Goal: Book appointment/travel/reservation

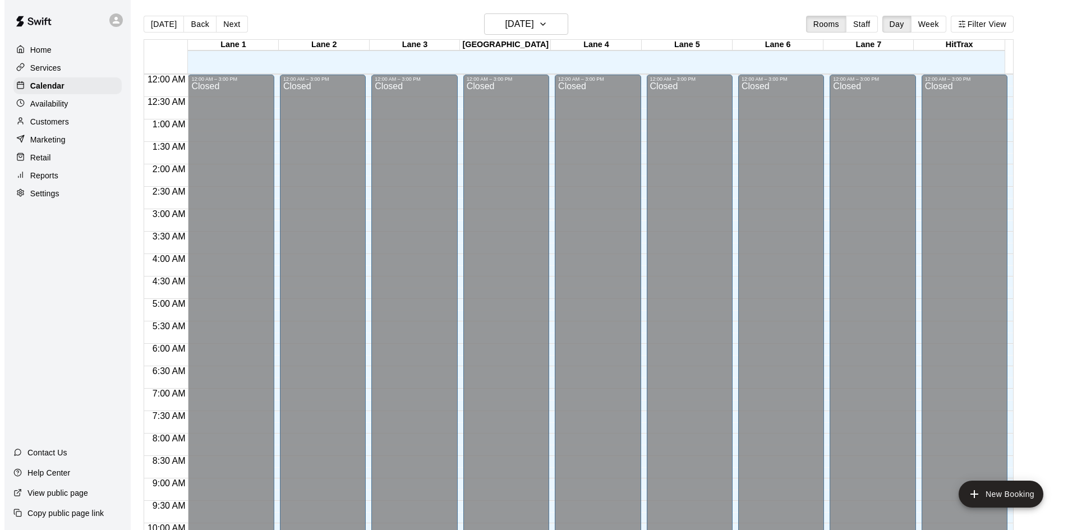
scroll to position [463, 0]
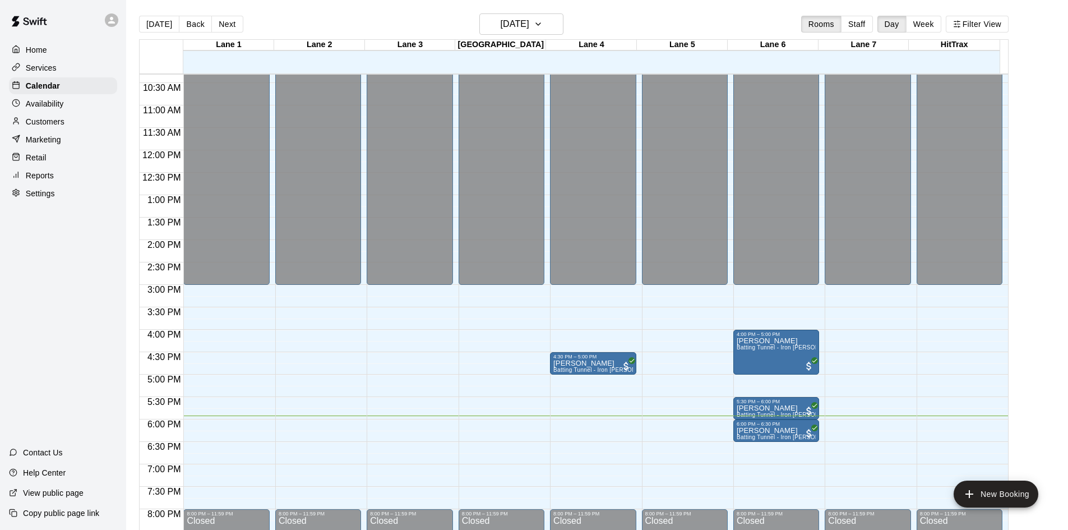
click at [192, 468] on div "12:00 AM – 3:00 PM Closed 8:00 PM – 11:59 PM Closed" at bounding box center [226, 150] width 86 height 1077
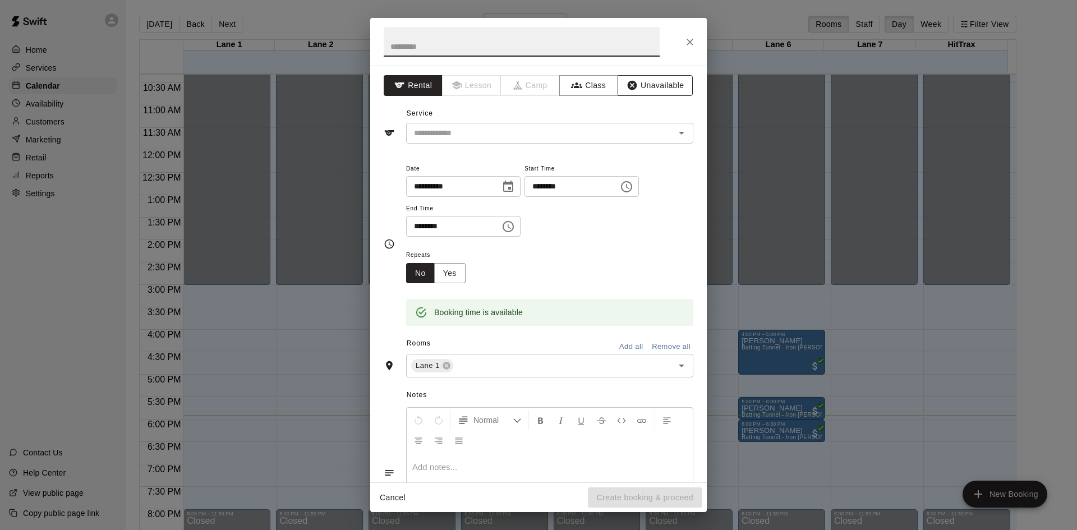
click at [656, 81] on button "Unavailable" at bounding box center [654, 85] width 75 height 21
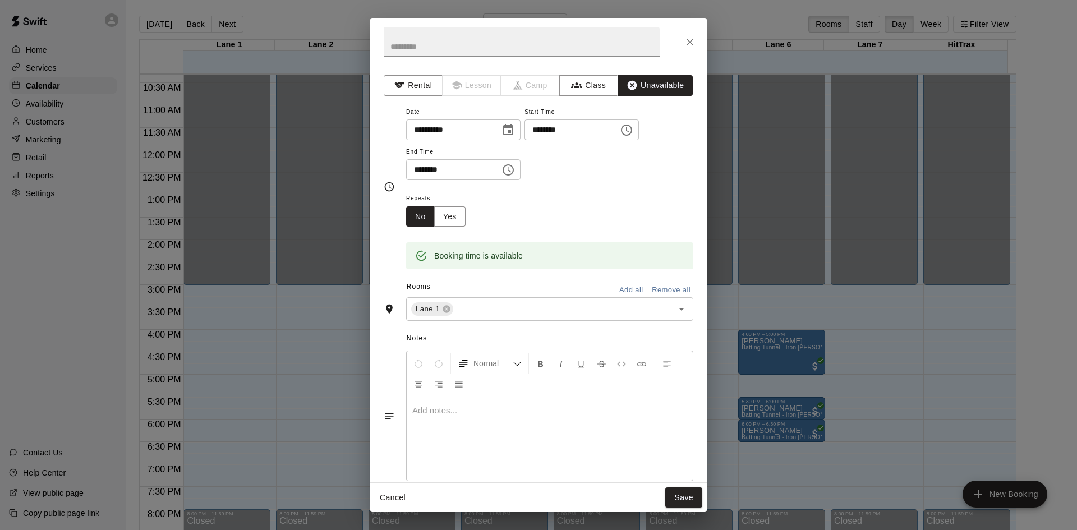
click at [515, 170] on icon "Choose time, selected time is 7:30 PM" at bounding box center [507, 169] width 13 height 13
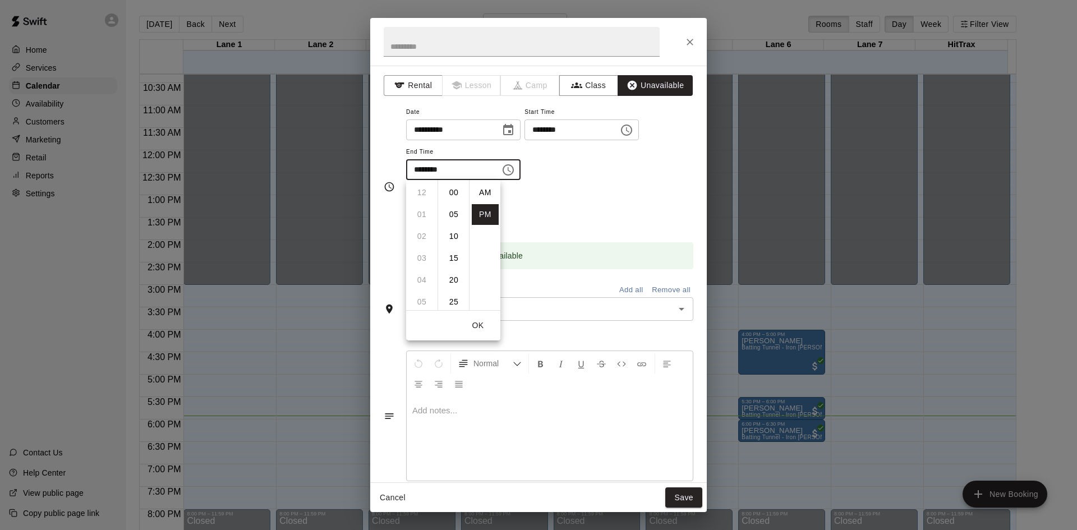
scroll to position [20, 0]
click at [418, 216] on li "08" at bounding box center [421, 214] width 27 height 21
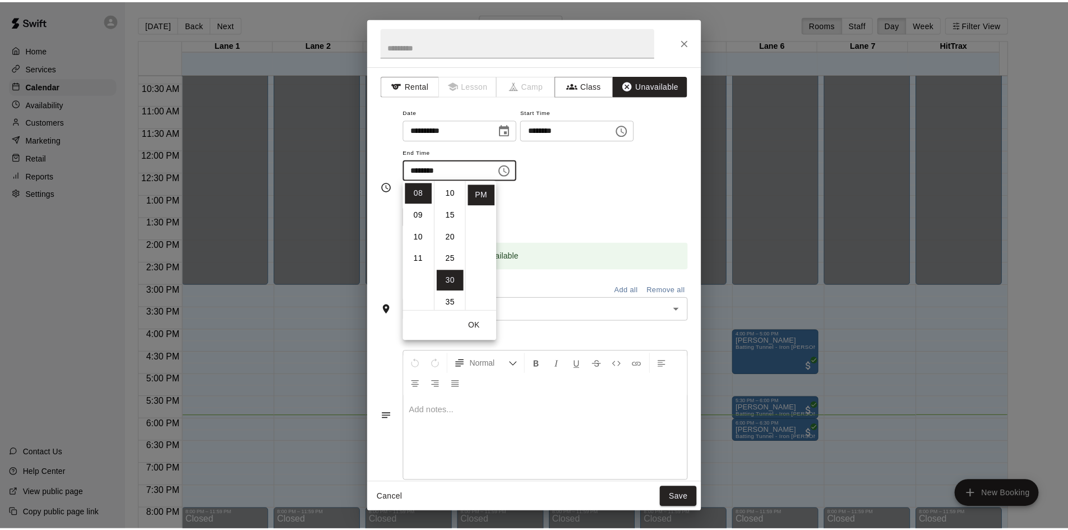
scroll to position [0, 0]
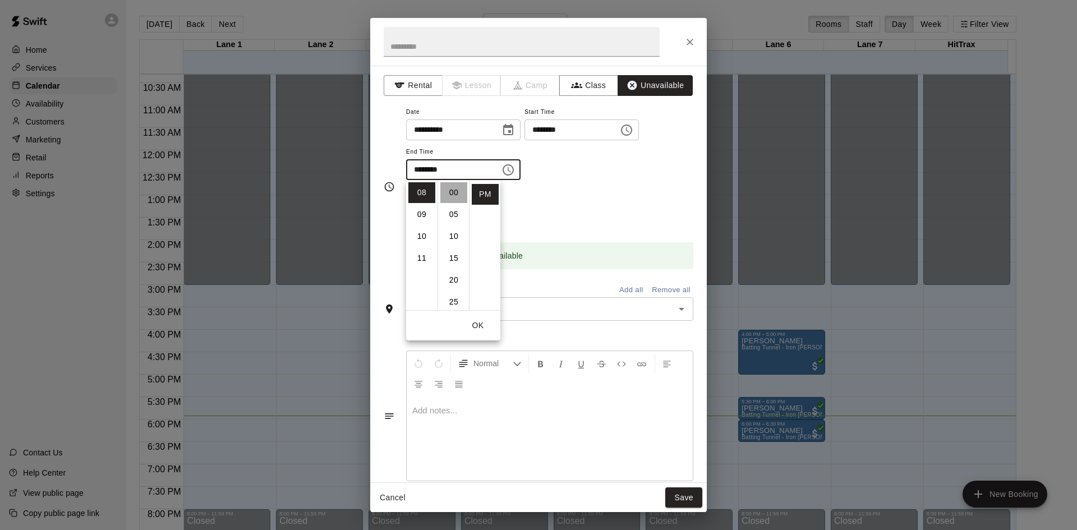
click at [451, 198] on li "00" at bounding box center [453, 192] width 27 height 21
type input "********"
click at [581, 184] on div "**********" at bounding box center [549, 148] width 287 height 87
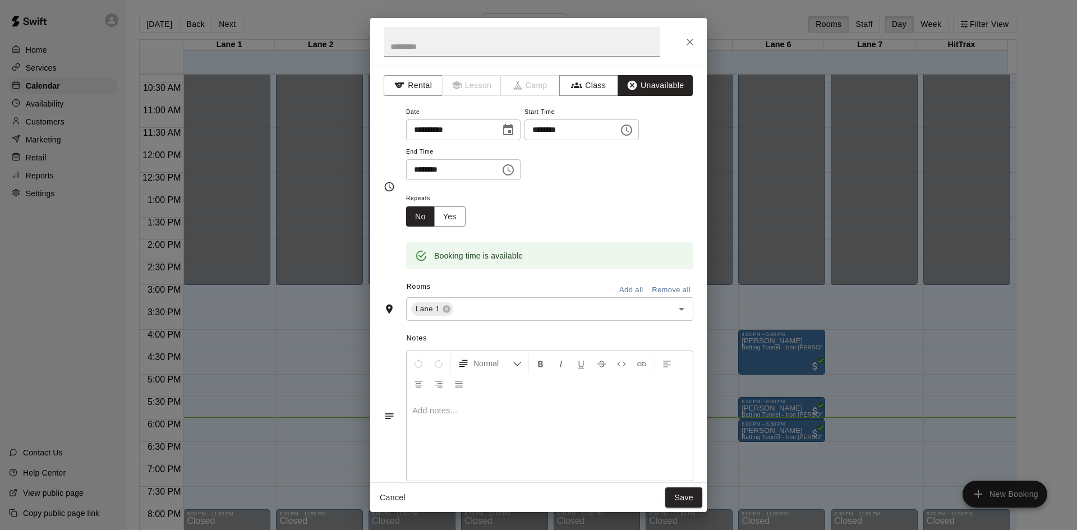
click at [630, 289] on button "Add all" at bounding box center [631, 290] width 36 height 17
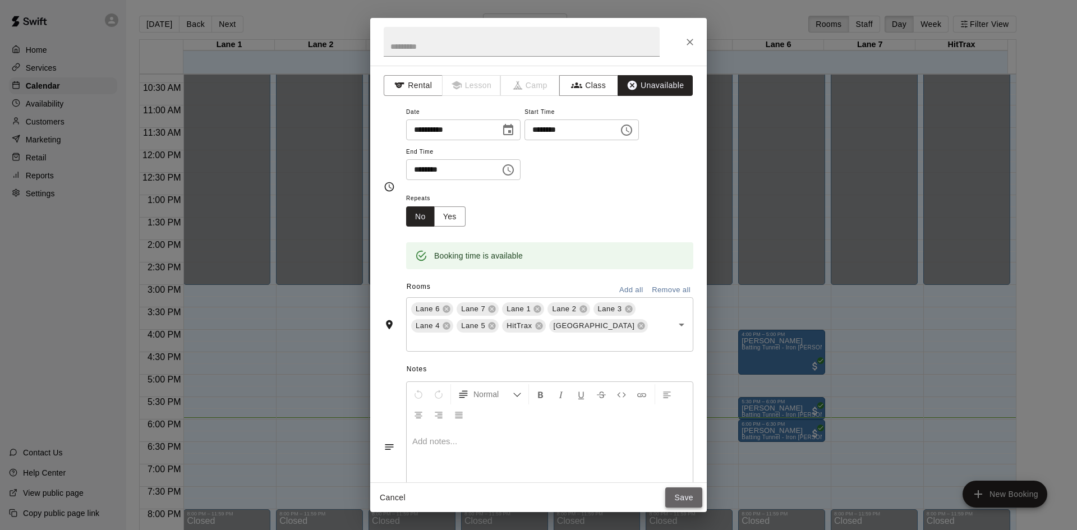
click at [673, 496] on button "Save" at bounding box center [683, 497] width 37 height 21
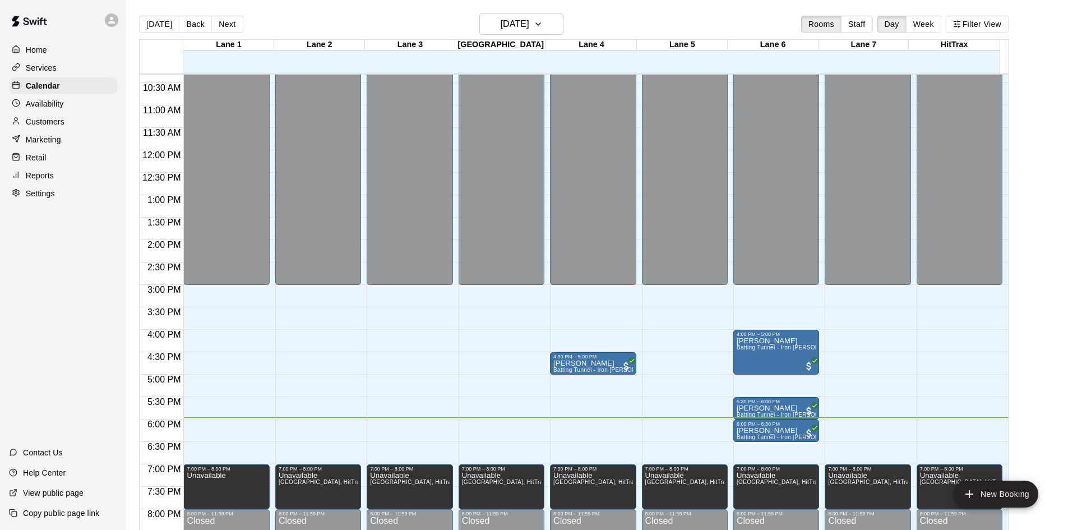
click at [76, 353] on div "Home Services Calendar Availability Customers Marketing Retail Reports Settings…" at bounding box center [63, 265] width 126 height 530
click at [60, 350] on div "Home Services Calendar Availability Customers Marketing Retail Reports Settings…" at bounding box center [63, 265] width 126 height 530
